Goal: Navigation & Orientation: Find specific page/section

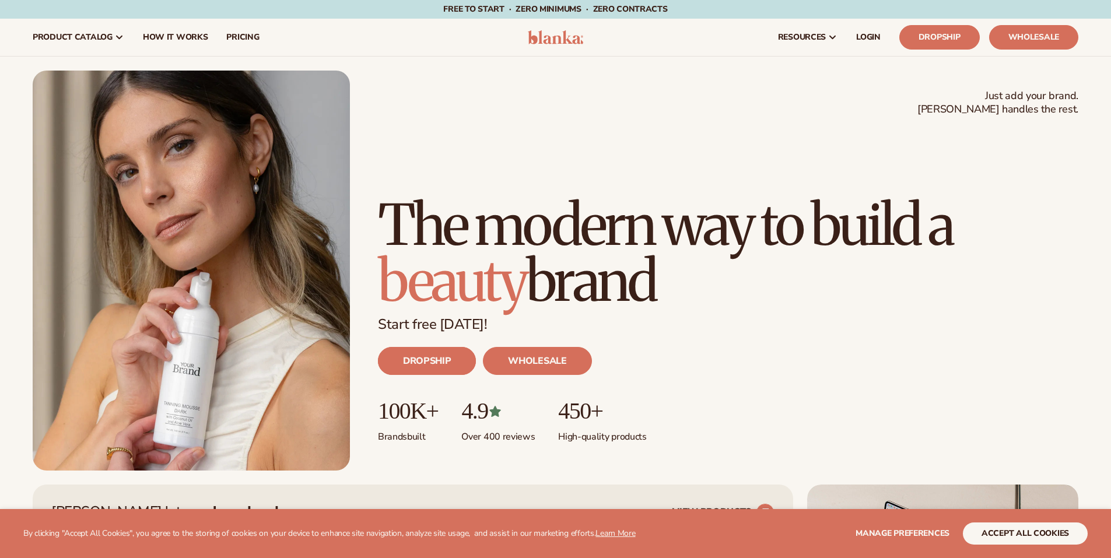
click at [452, 370] on link "DROPSHIP" at bounding box center [427, 361] width 98 height 28
